Goal: Check status: Check status

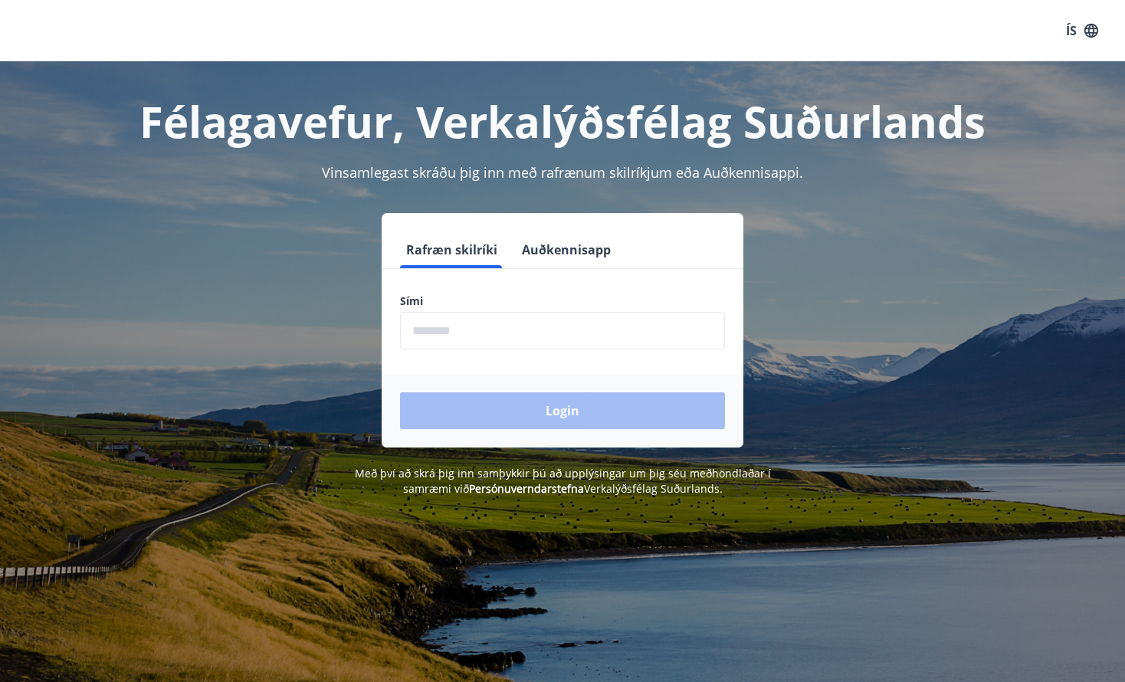
click at [590, 256] on button "Auðkennisapp" at bounding box center [566, 249] width 101 height 37
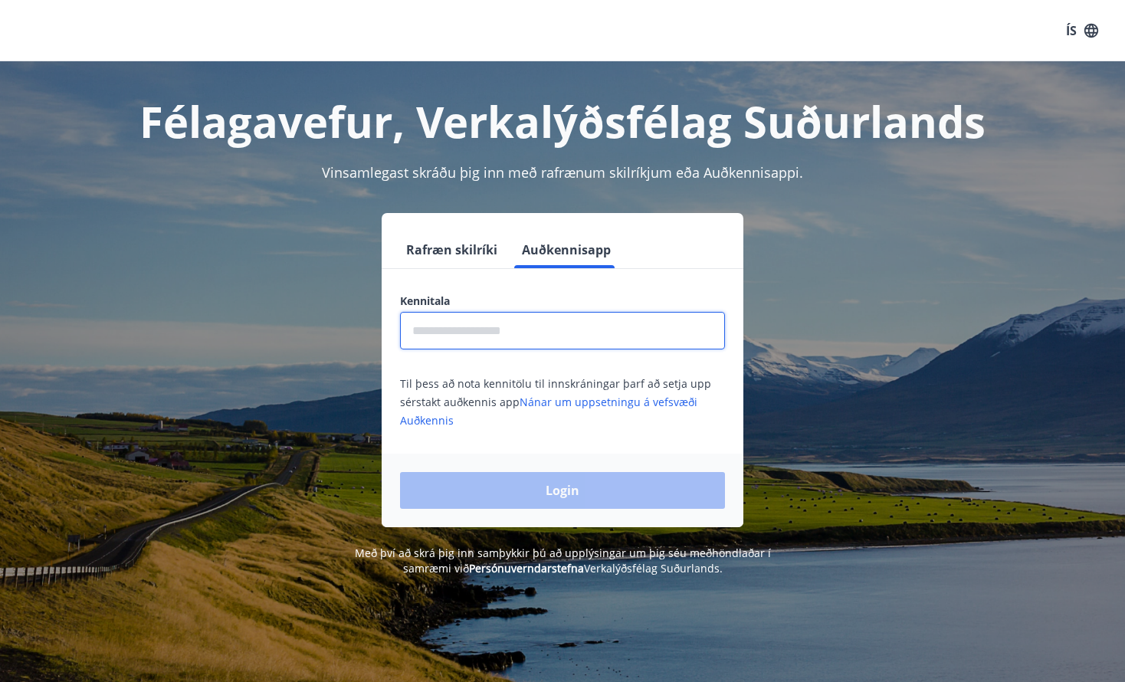
click at [573, 326] on input "text" at bounding box center [562, 331] width 325 height 38
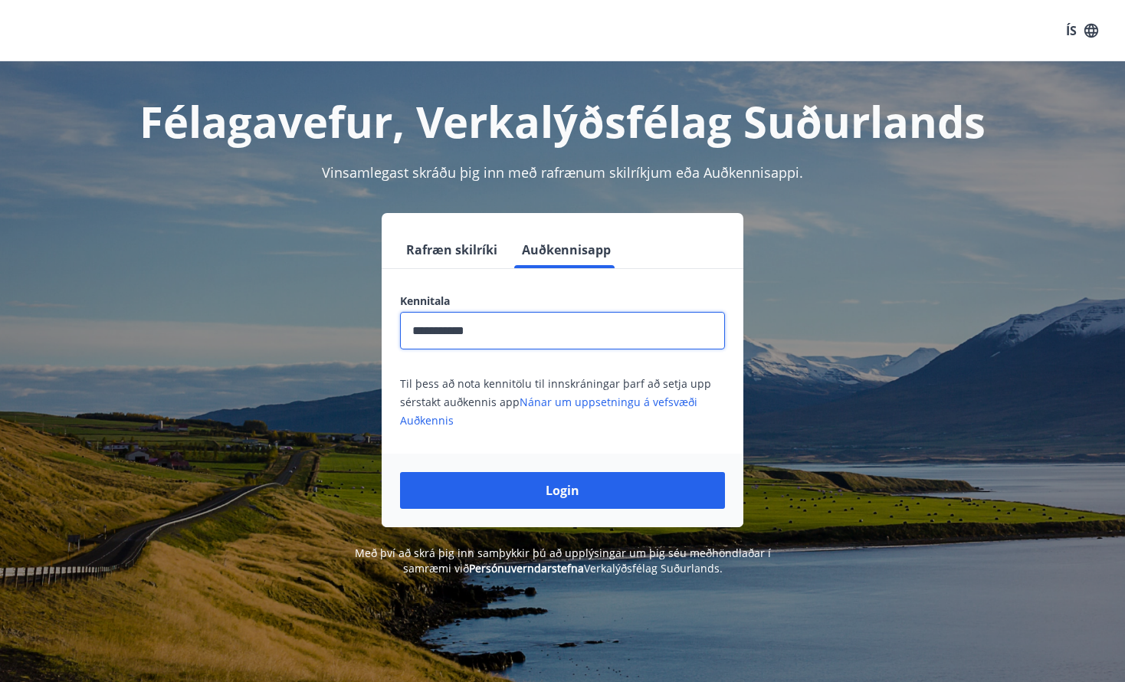
type input "**********"
click at [563, 491] on button "Login" at bounding box center [562, 490] width 325 height 37
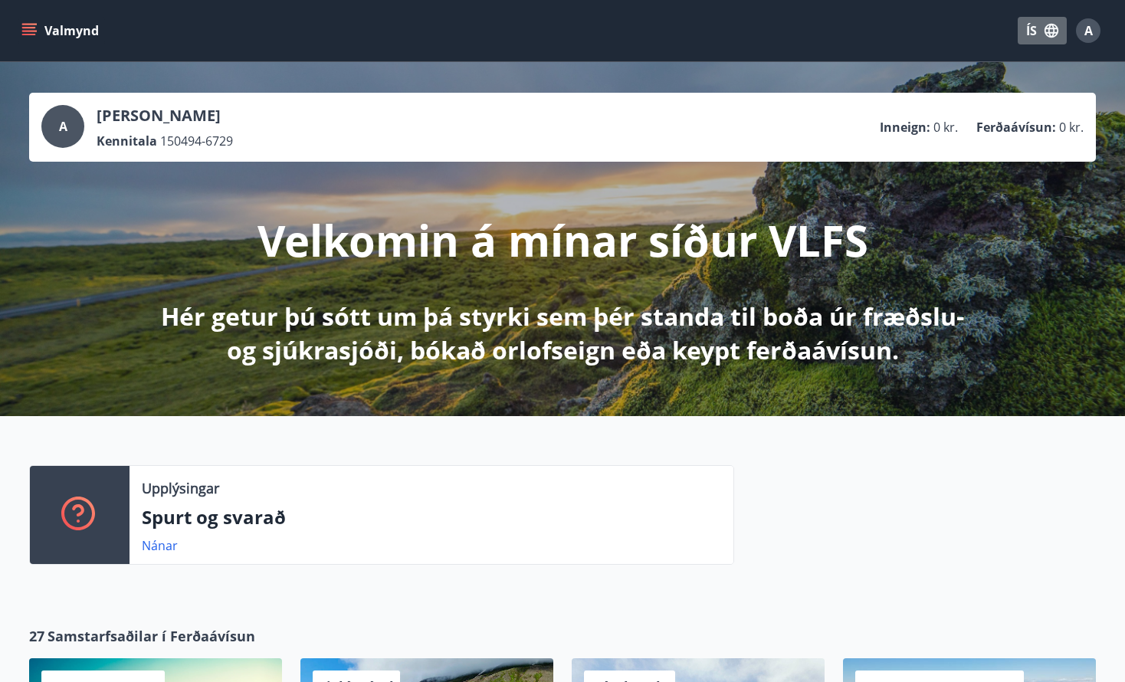
click at [1039, 28] on button "ÍS" at bounding box center [1042, 31] width 49 height 28
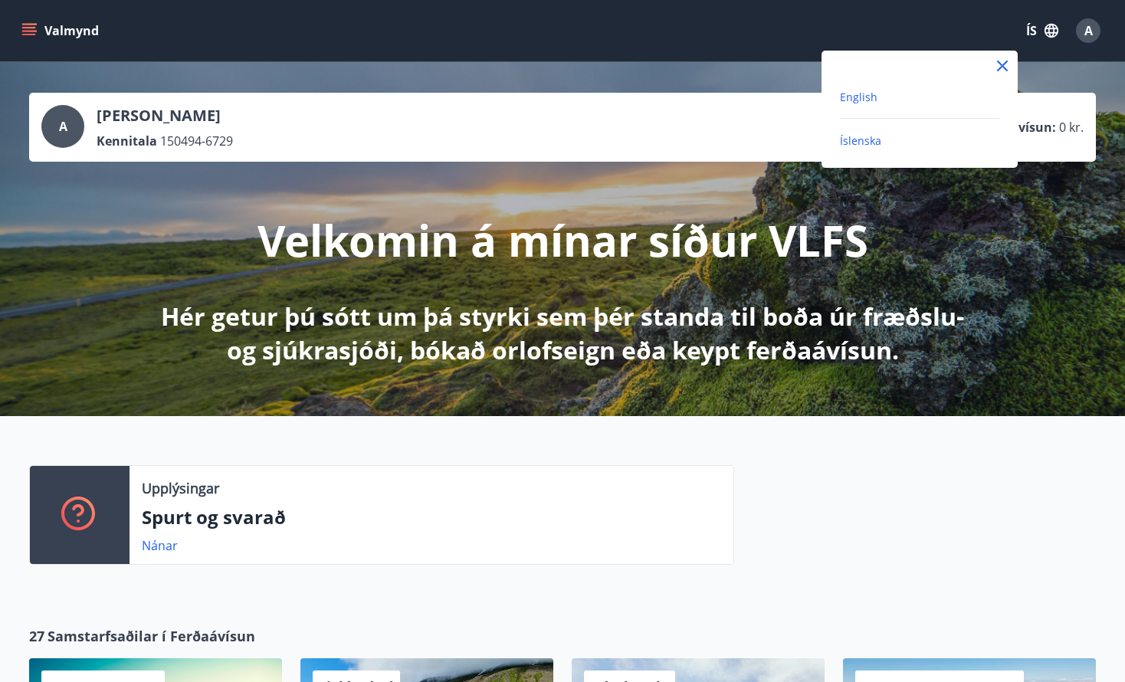
click at [846, 99] on span "English" at bounding box center [859, 97] width 38 height 15
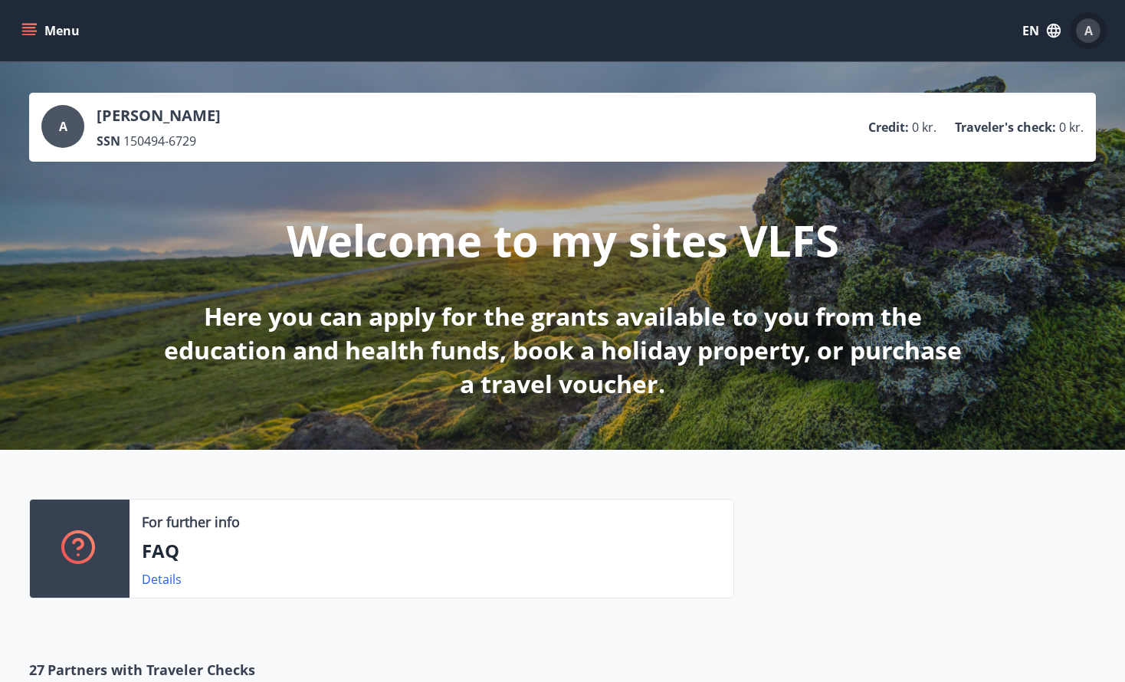
click at [1082, 33] on div "A" at bounding box center [1088, 30] width 25 height 25
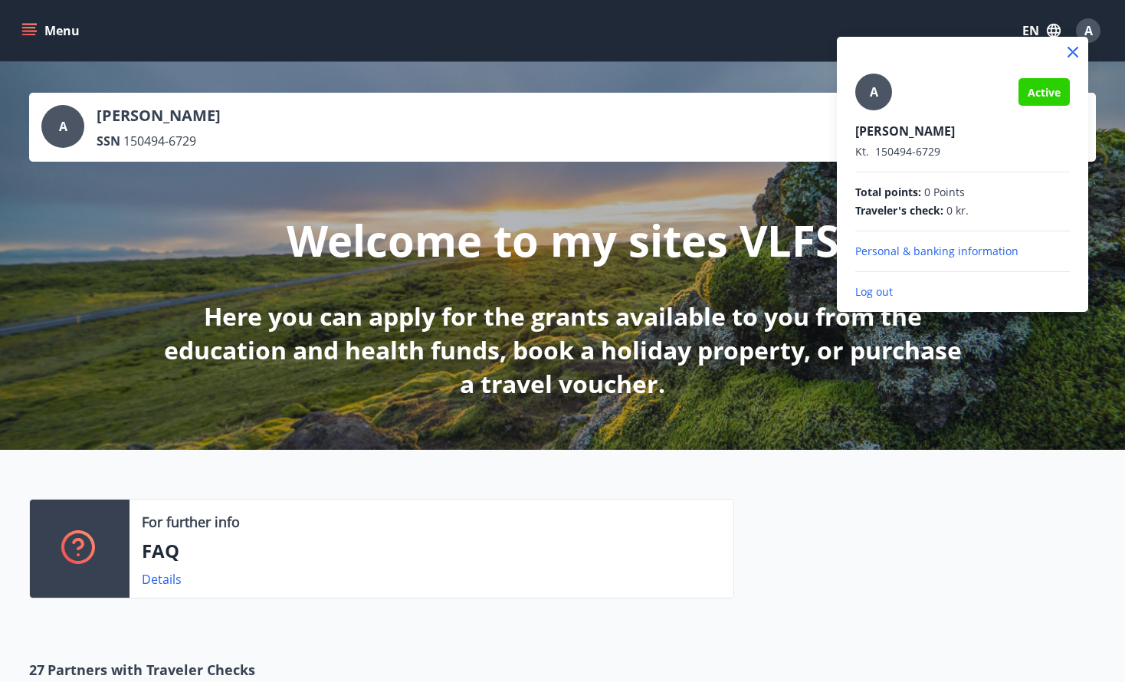
click at [1052, 95] on span "Active" at bounding box center [1044, 92] width 33 height 15
click at [945, 248] on p "Personal & banking information" at bounding box center [962, 251] width 215 height 15
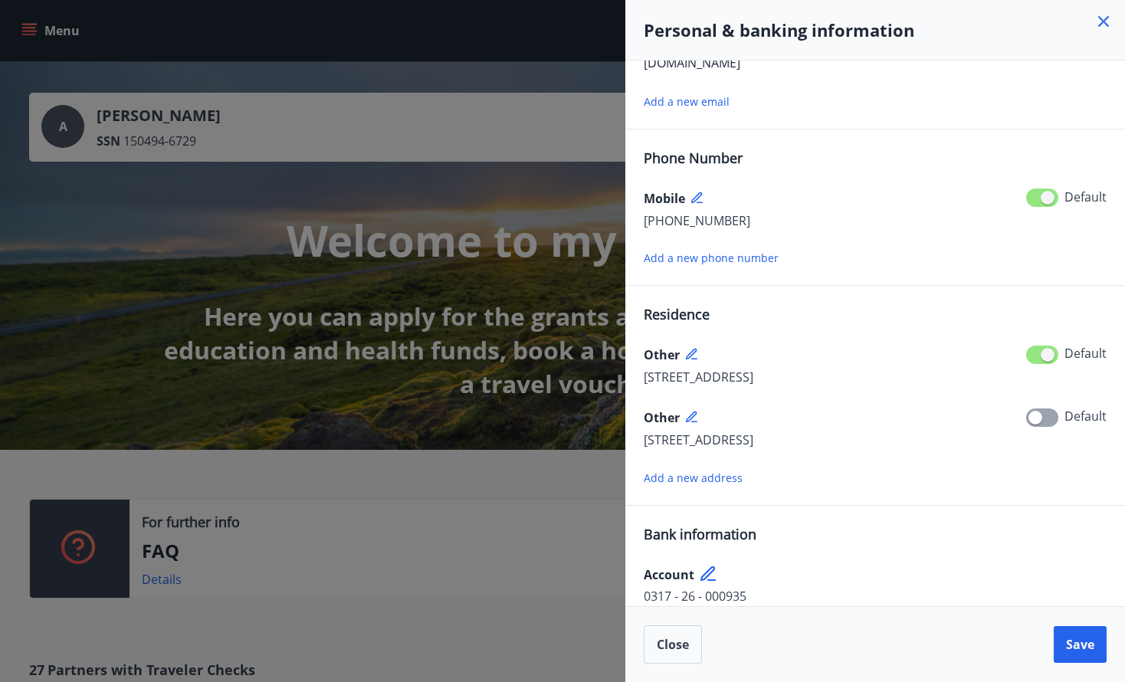
scroll to position [106, 0]
click at [674, 650] on span "Close" at bounding box center [673, 644] width 32 height 17
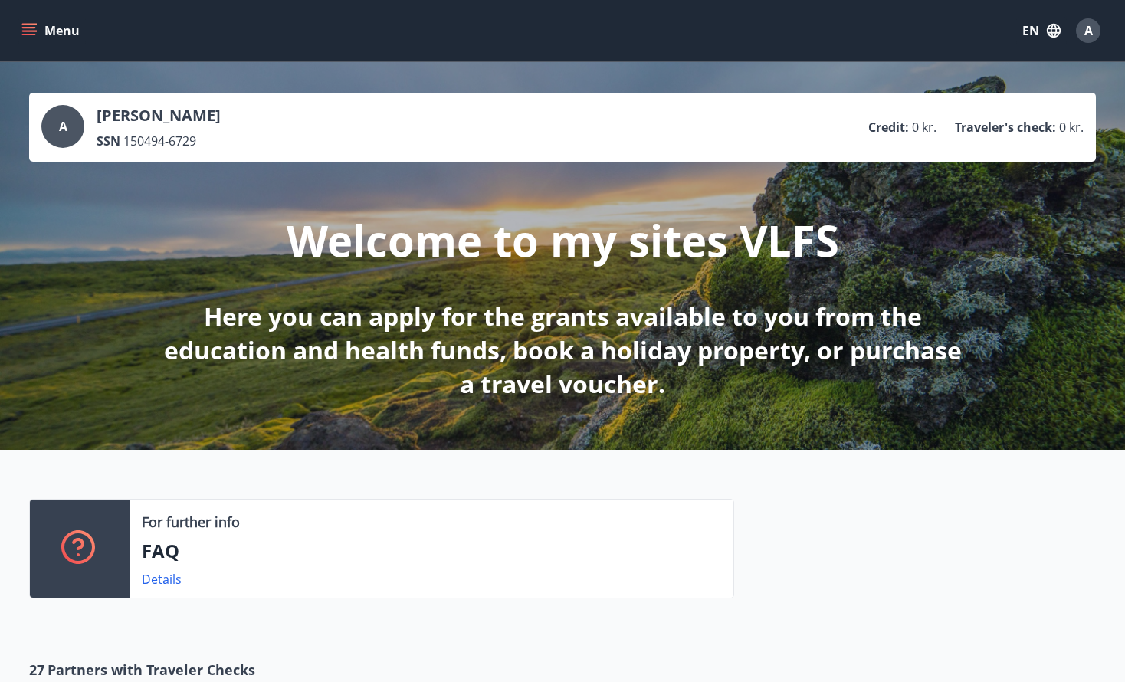
click at [67, 23] on button "Menu" at bounding box center [51, 31] width 67 height 28
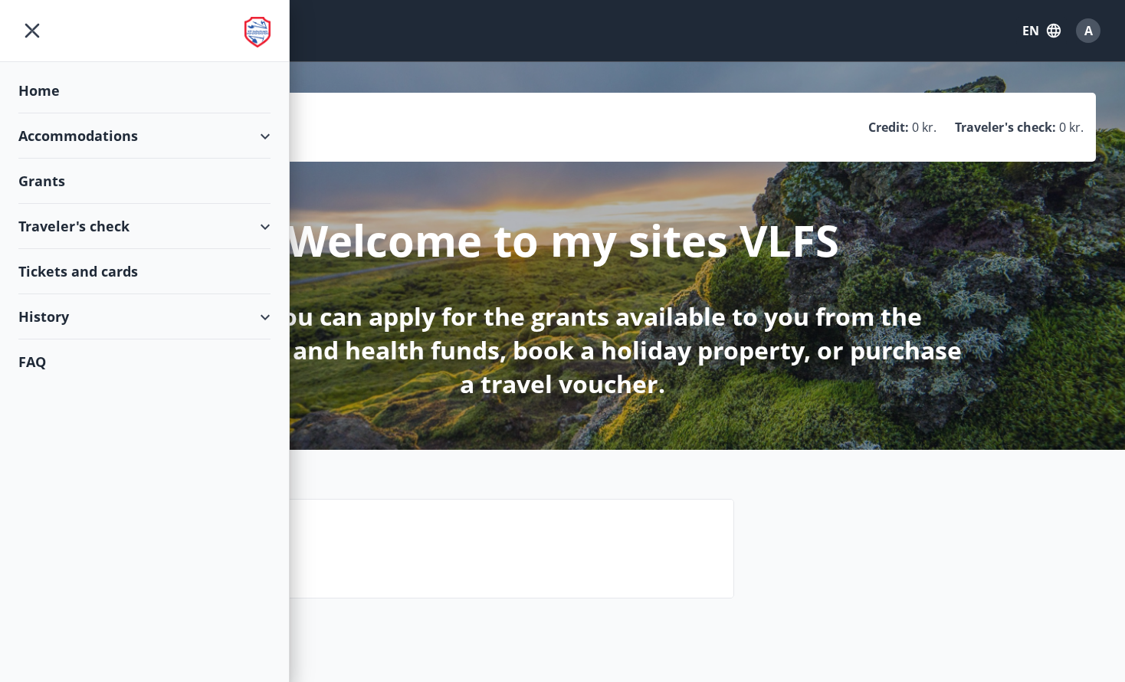
click at [133, 165] on div "Grants" at bounding box center [144, 181] width 252 height 45
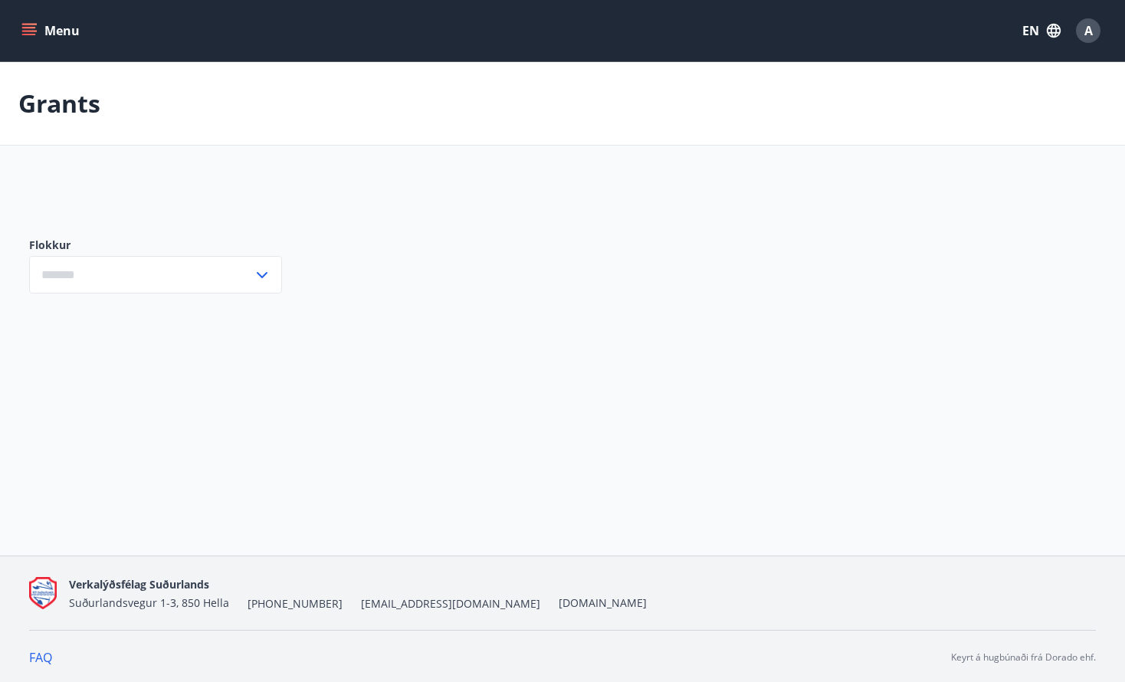
type input "***"
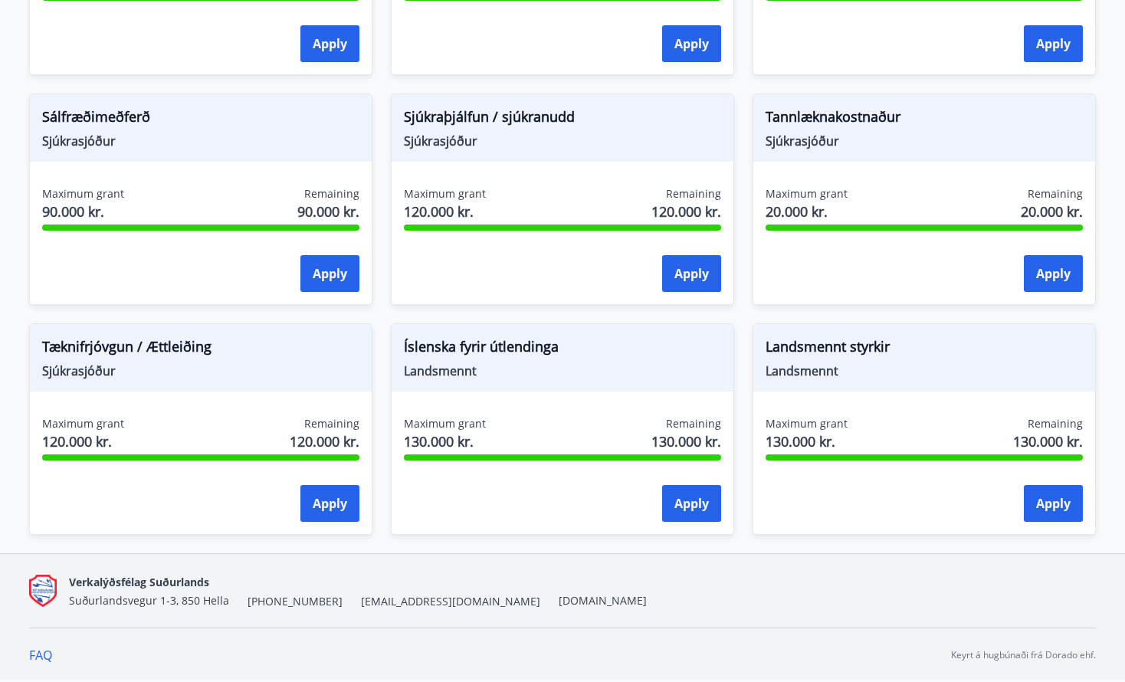
scroll to position [1344, 0]
click at [1067, 509] on button "Apply" at bounding box center [1053, 503] width 59 height 37
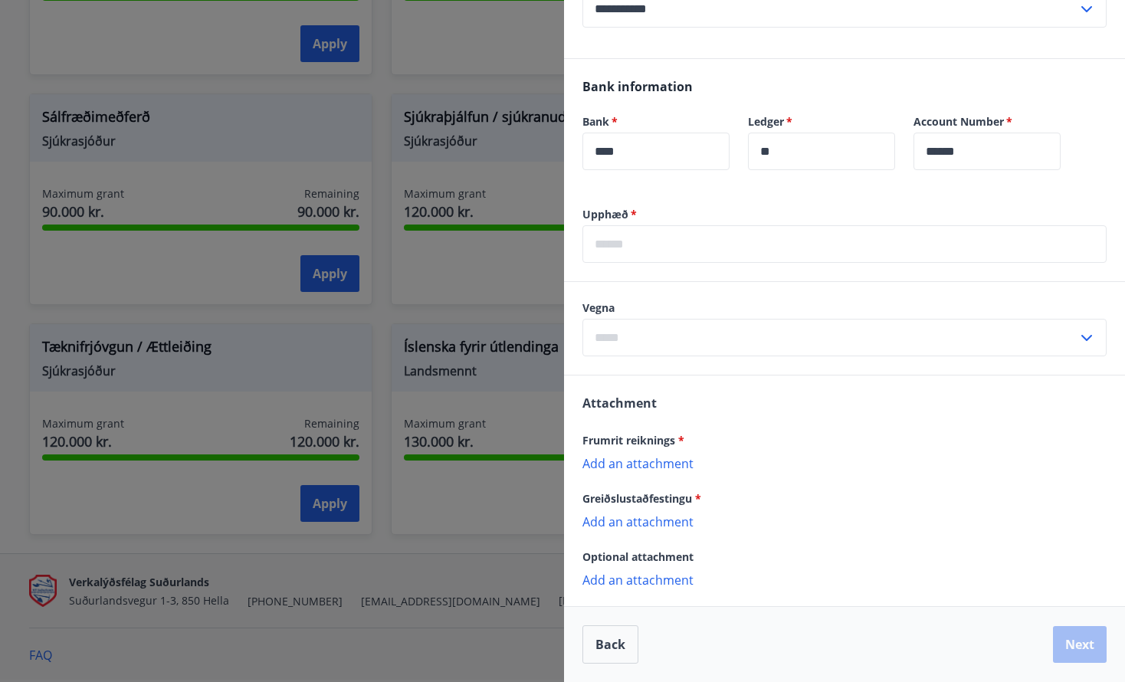
scroll to position [307, 0]
click at [433, 607] on div at bounding box center [562, 341] width 1125 height 682
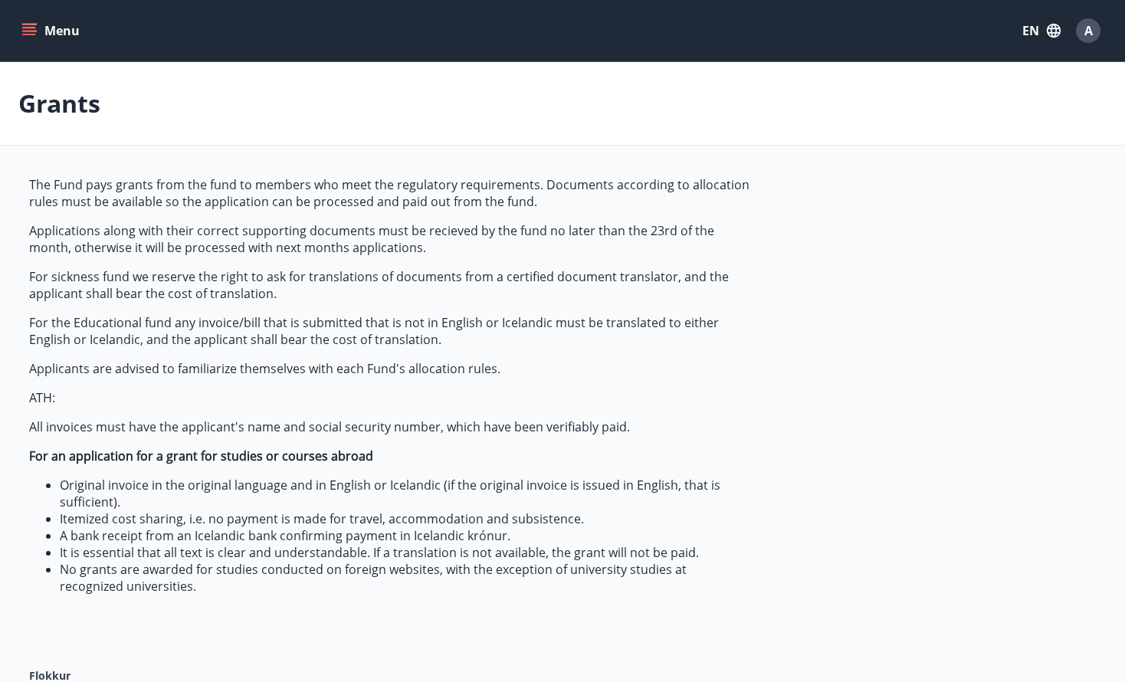
scroll to position [0, 0]
click at [1089, 30] on span "A" at bounding box center [1088, 30] width 8 height 17
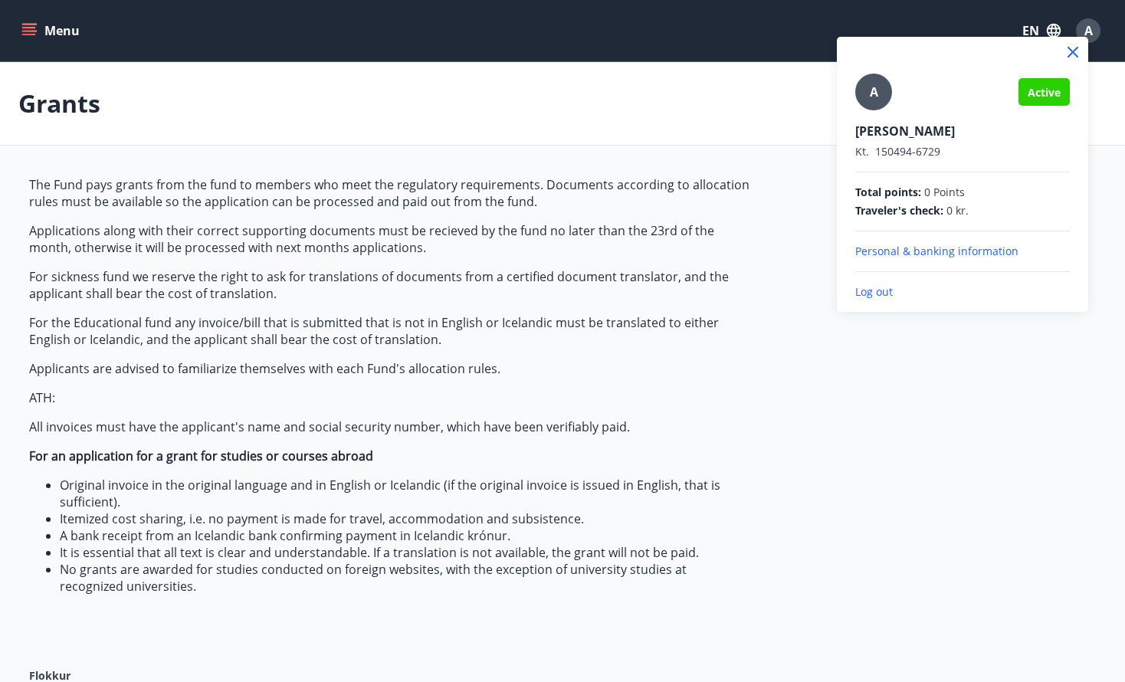
click at [1045, 100] on div "Active" at bounding box center [1044, 92] width 51 height 28
click at [540, 241] on div at bounding box center [562, 341] width 1125 height 682
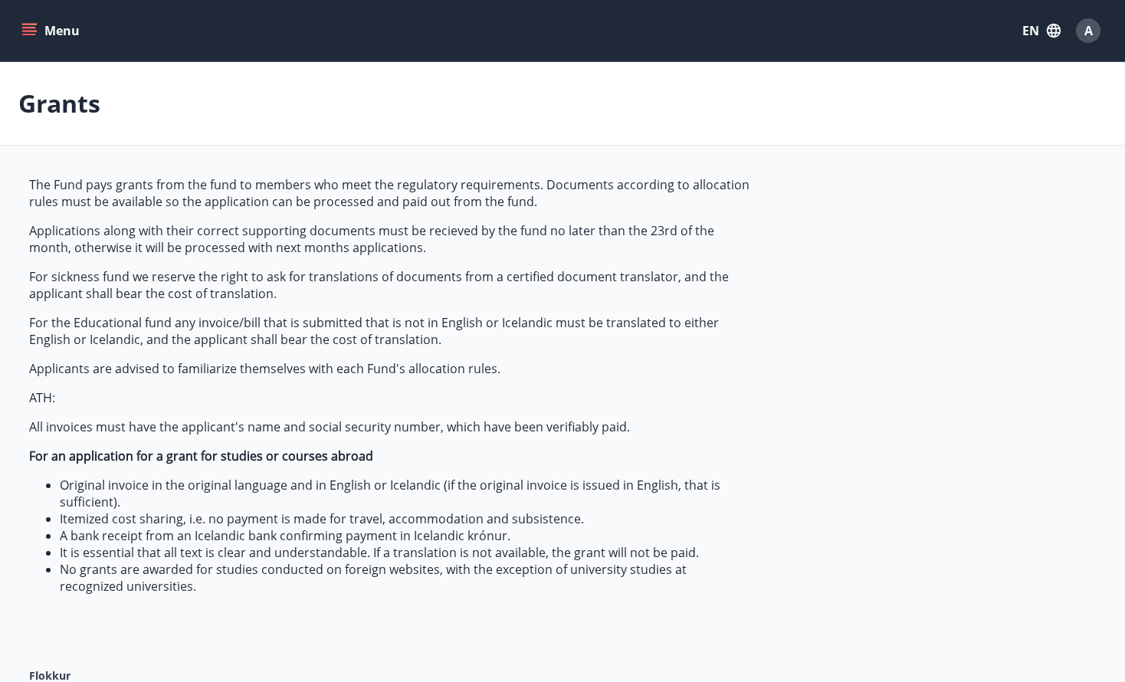
click at [54, 28] on button "Menu" at bounding box center [51, 31] width 67 height 28
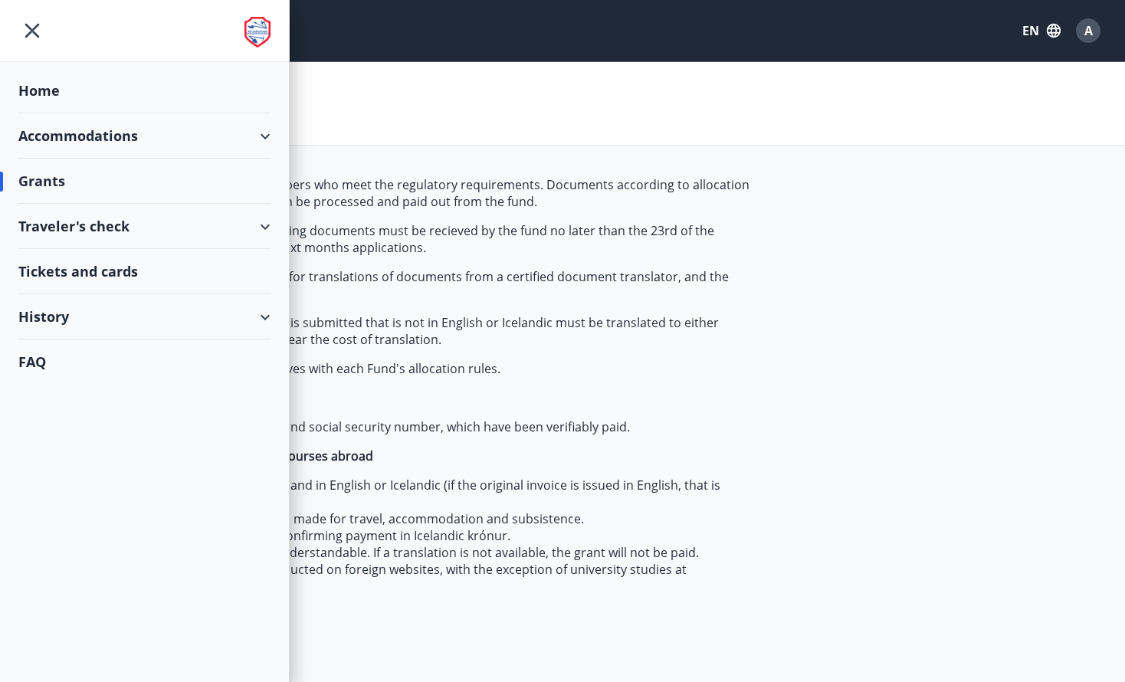
click at [273, 233] on icon at bounding box center [265, 227] width 18 height 18
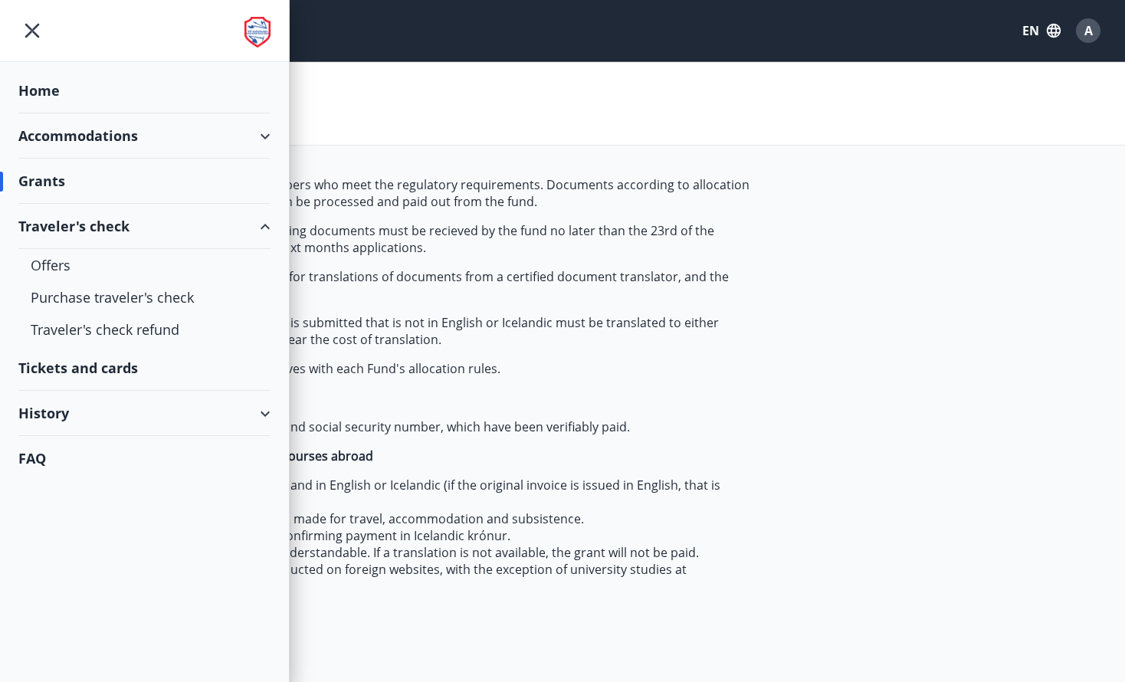
click at [273, 233] on icon at bounding box center [265, 227] width 18 height 18
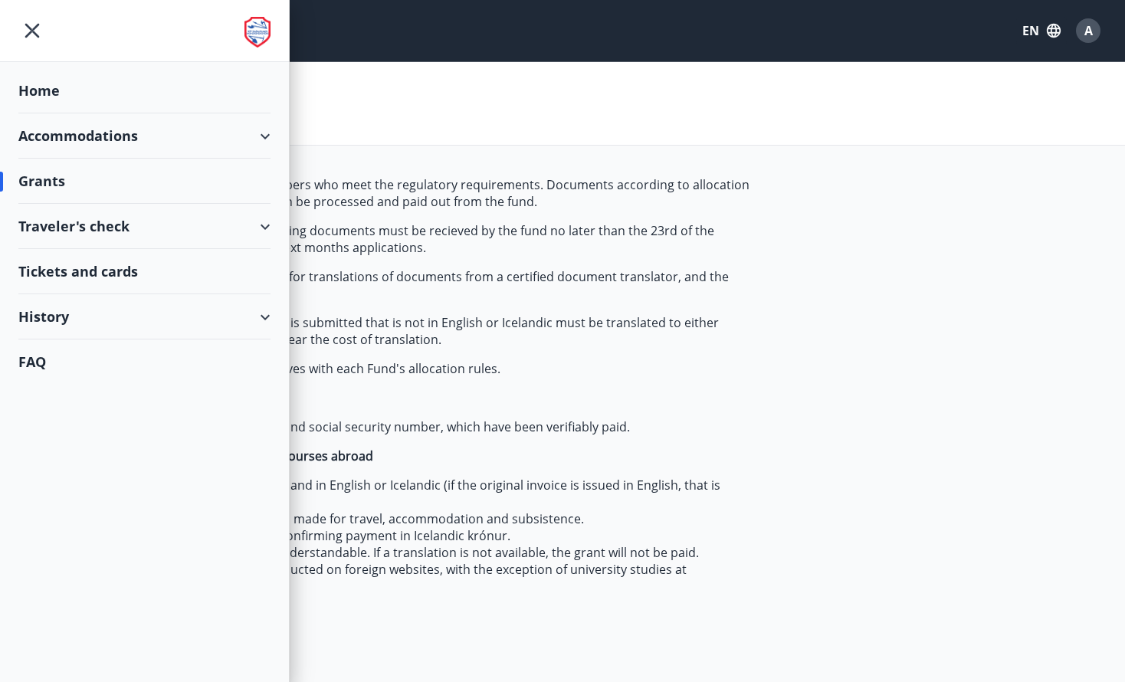
click at [262, 303] on div "History" at bounding box center [144, 316] width 252 height 45
click at [126, 362] on div "Traveler's check" at bounding box center [145, 356] width 228 height 32
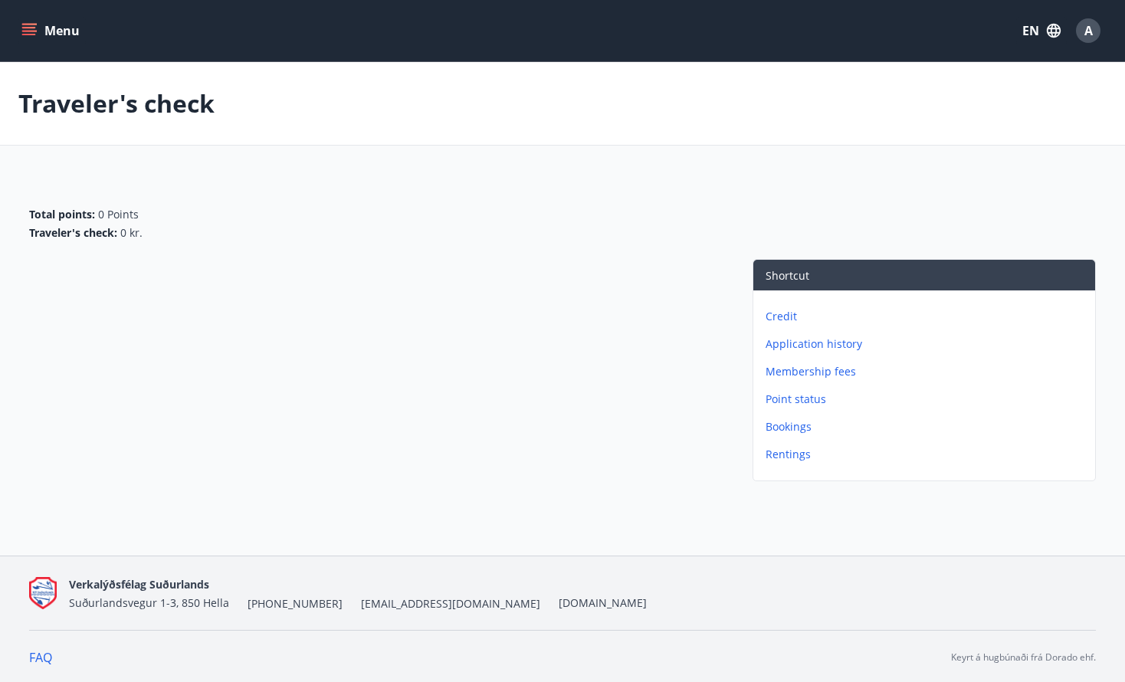
click at [790, 320] on p "Credit" at bounding box center [927, 316] width 323 height 15
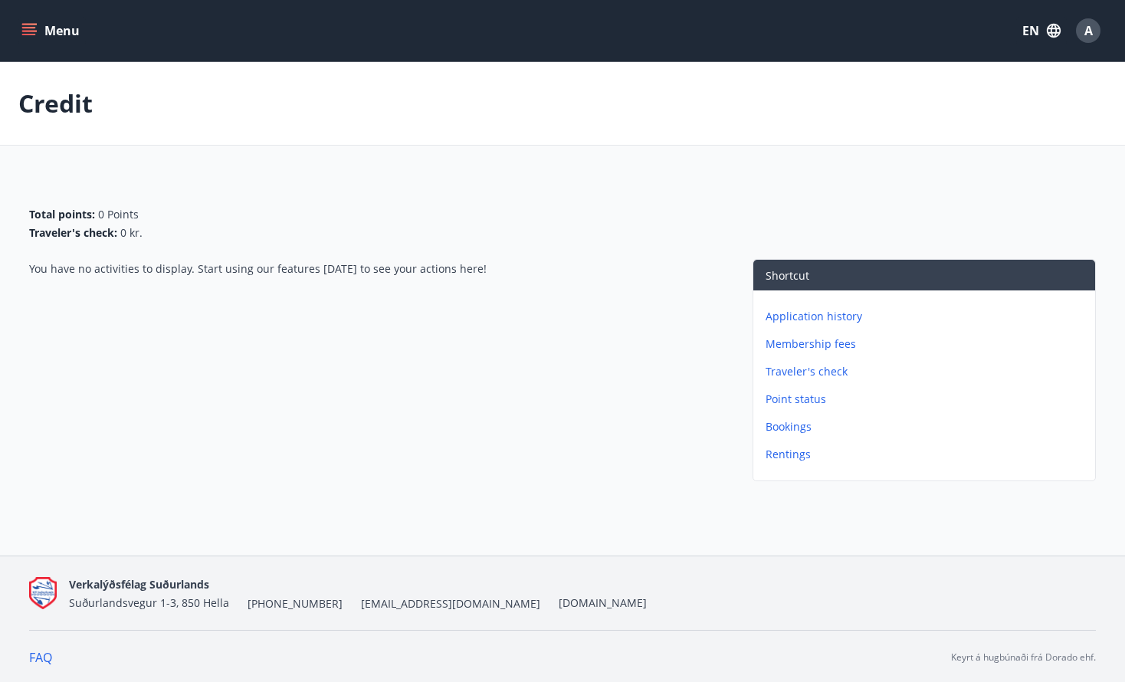
click at [809, 319] on p "Application history" at bounding box center [927, 316] width 323 height 15
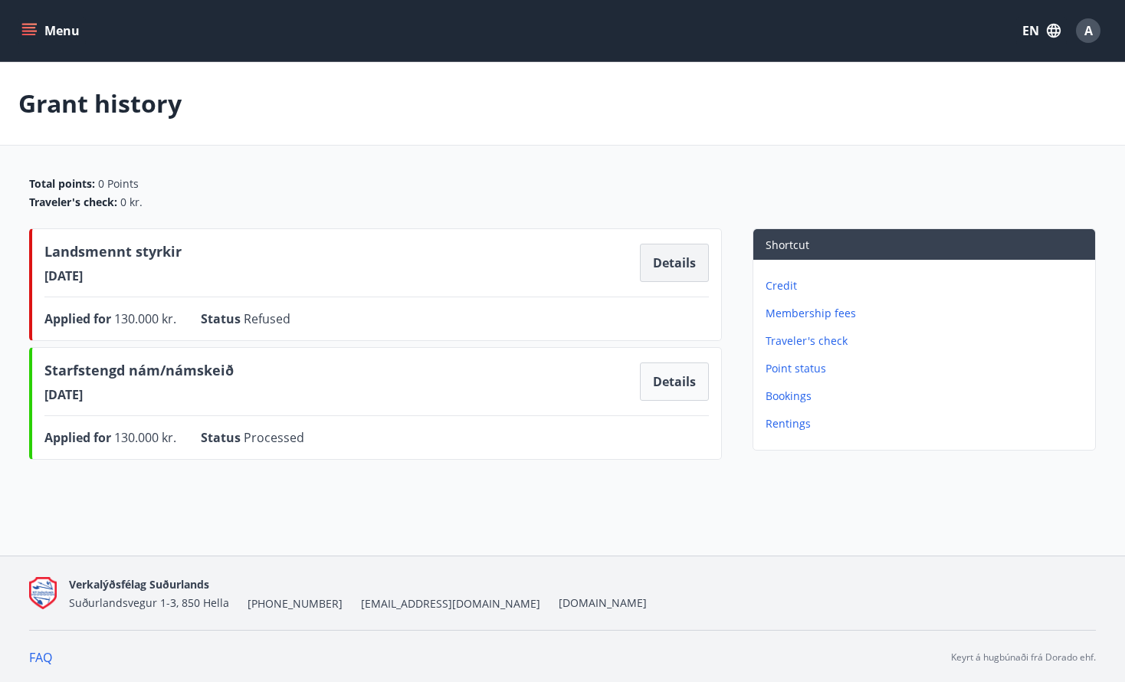
click at [678, 264] on button "Details" at bounding box center [674, 263] width 69 height 38
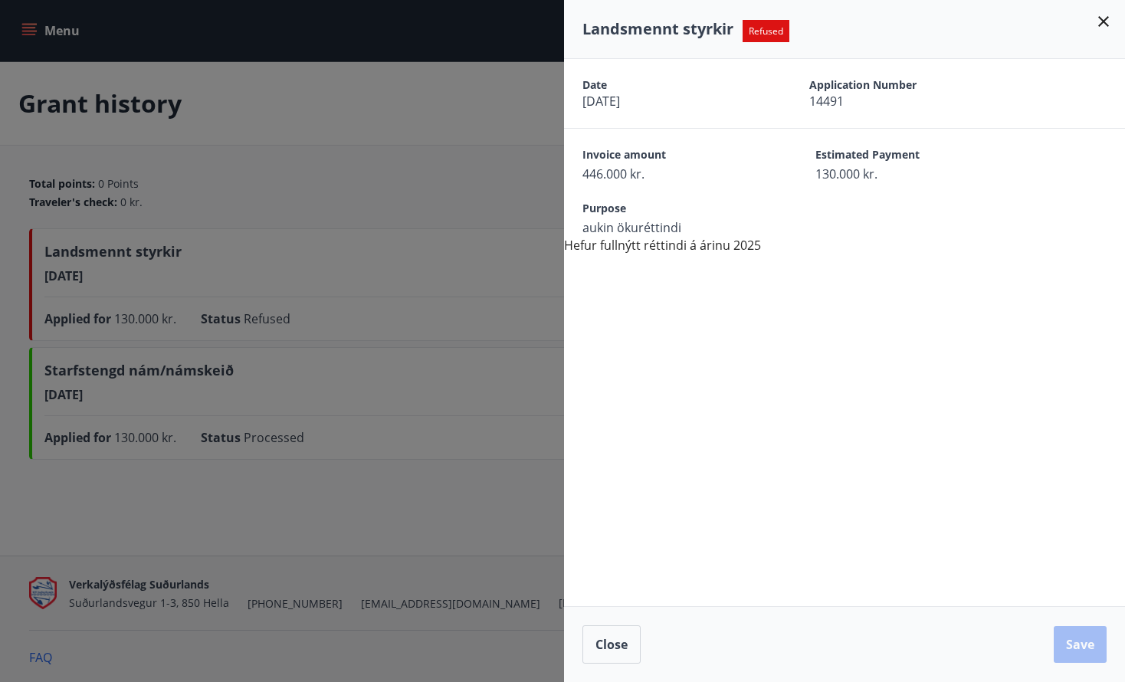
click at [427, 390] on div at bounding box center [562, 341] width 1125 height 682
